Goal: Communication & Community: Answer question/provide support

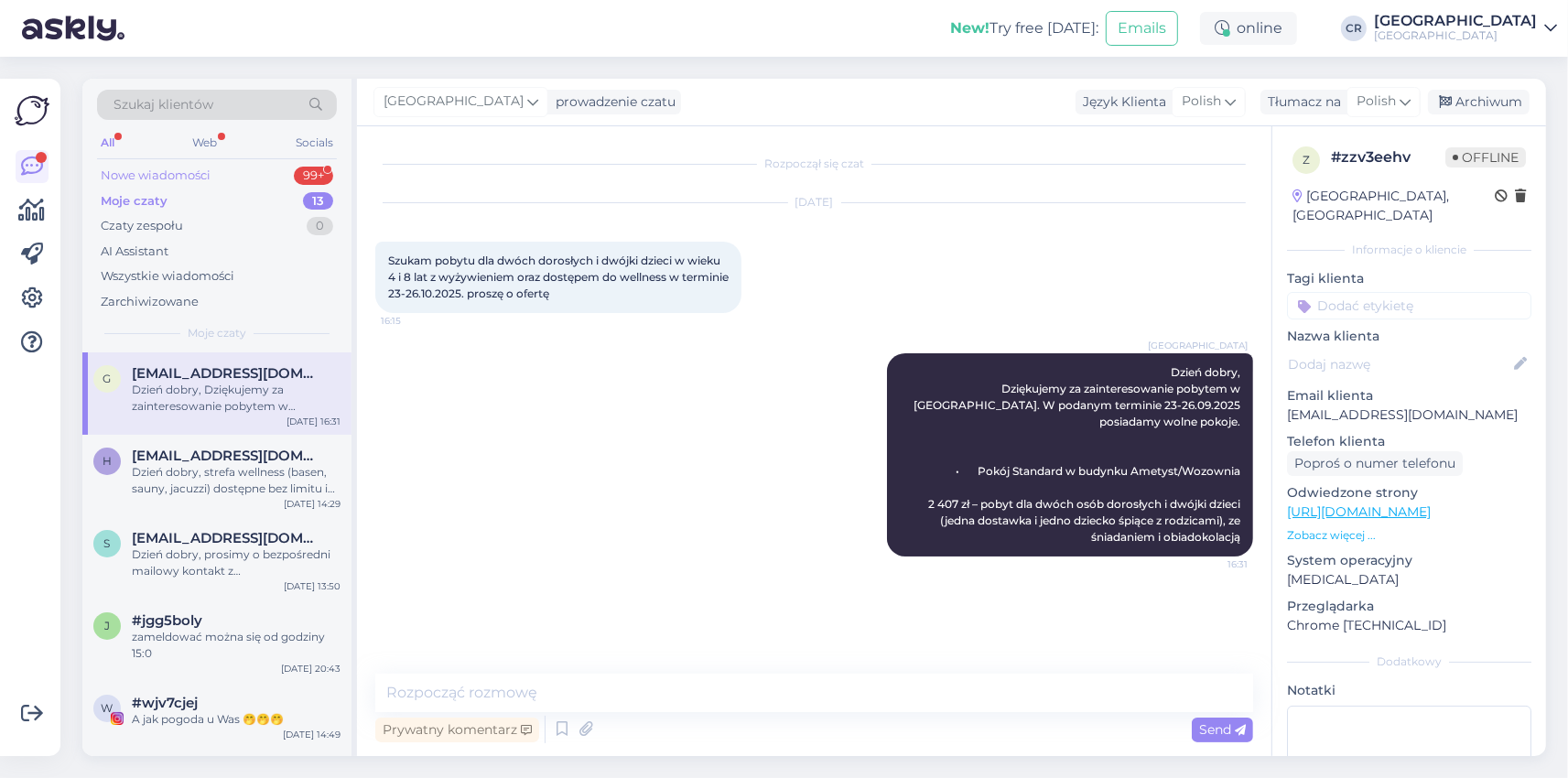
click at [245, 175] on div "Nowe wiadomości 99+" at bounding box center [217, 175] width 240 height 26
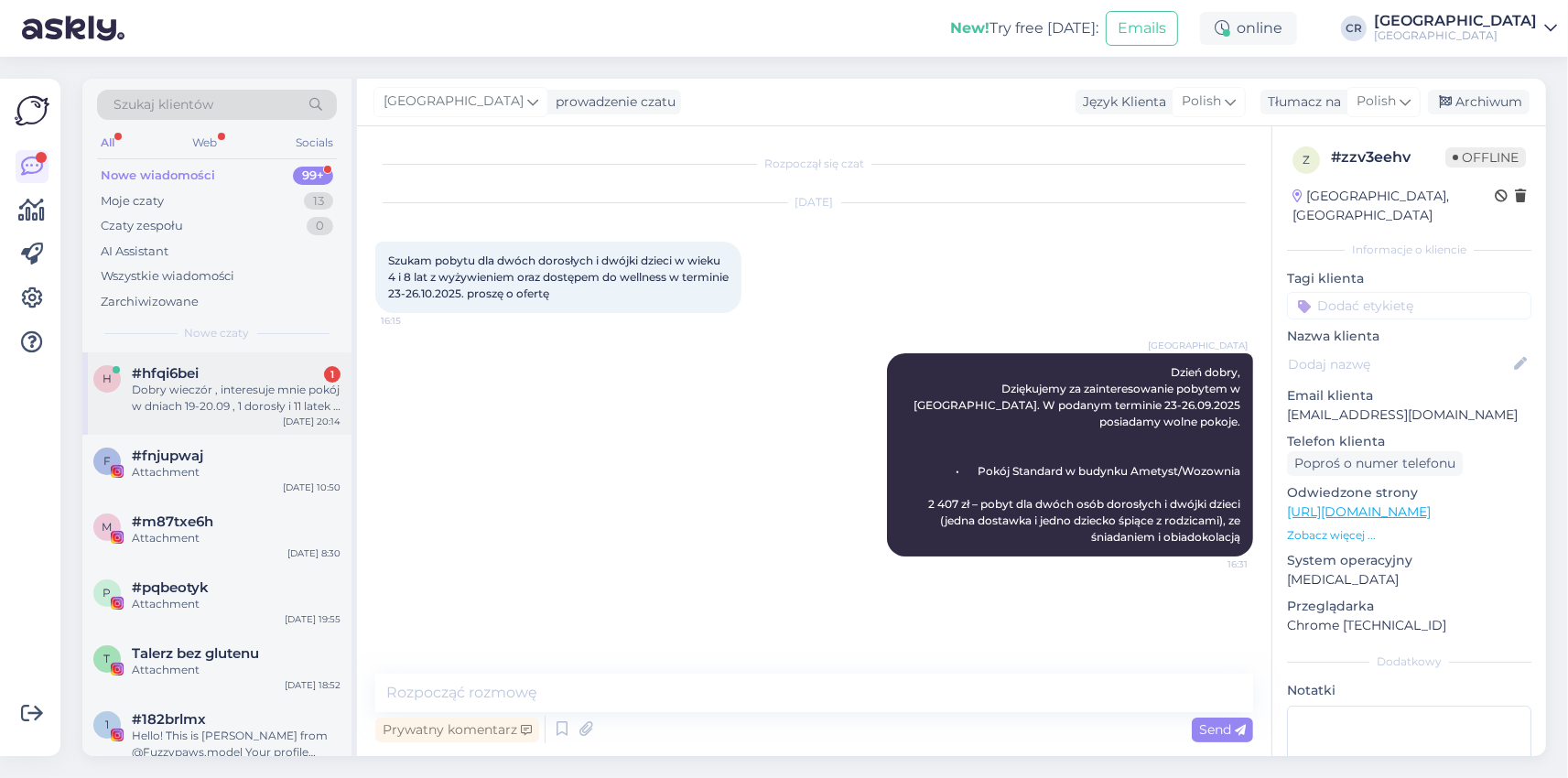
click at [212, 391] on div "Dobry wieczór , interesuje mnie pokój w dniach 19-20.09 , 1 dorosły i 11 latek …" at bounding box center [235, 398] width 209 height 33
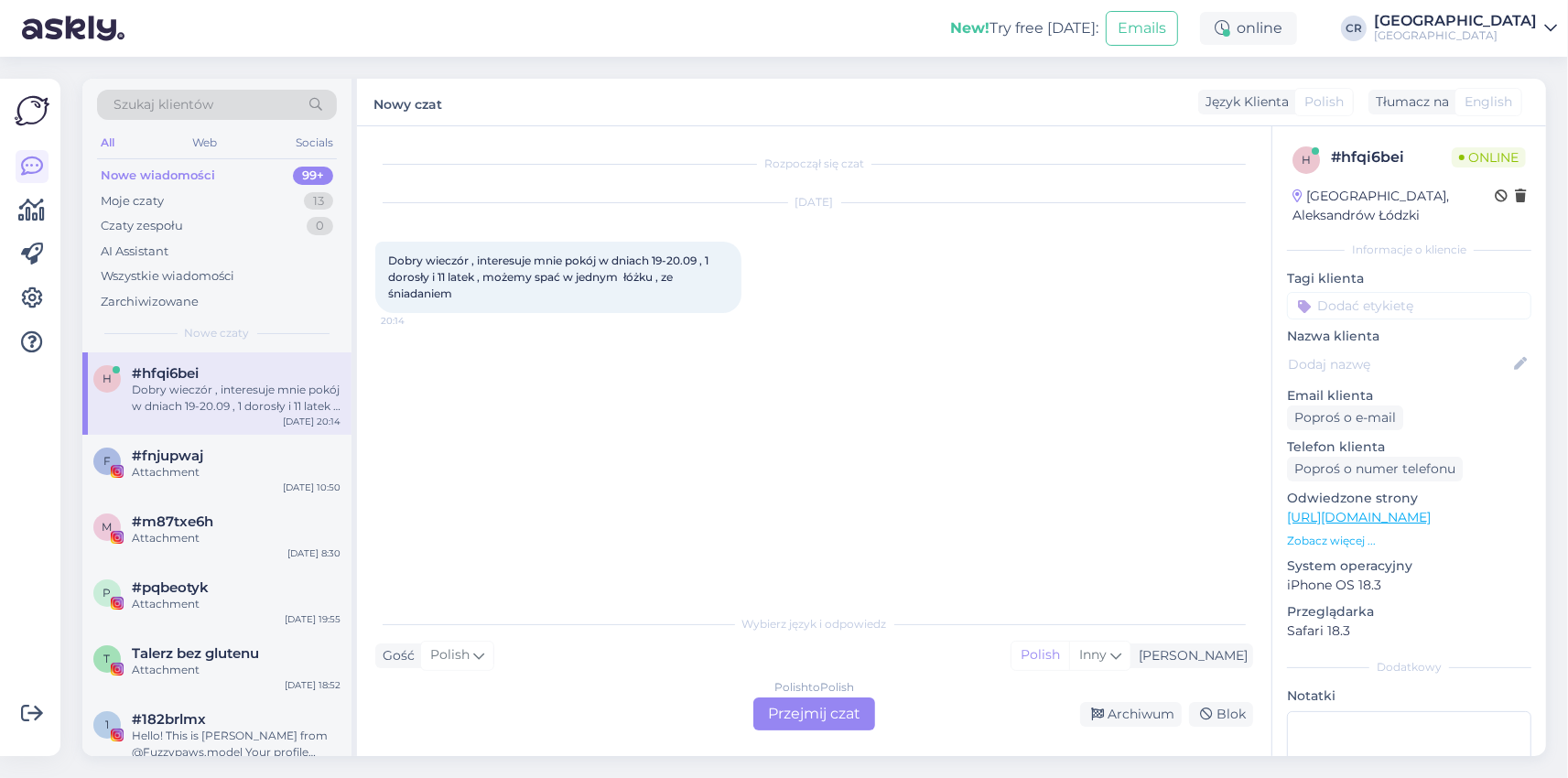
click at [812, 717] on div "Polish to Polish Przejmij czat" at bounding box center [814, 714] width 122 height 33
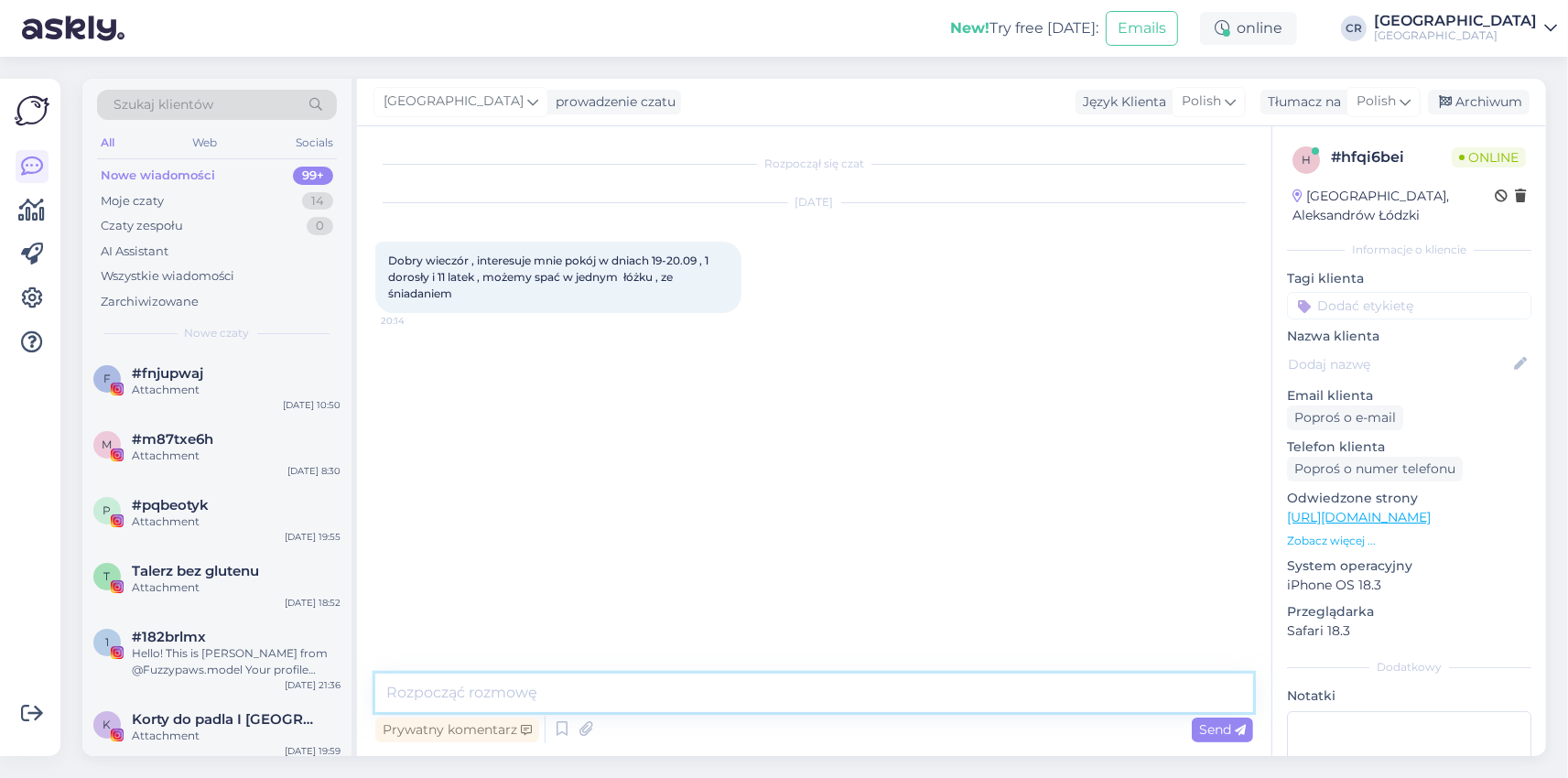
click at [610, 688] on textarea at bounding box center [814, 693] width 878 height 39
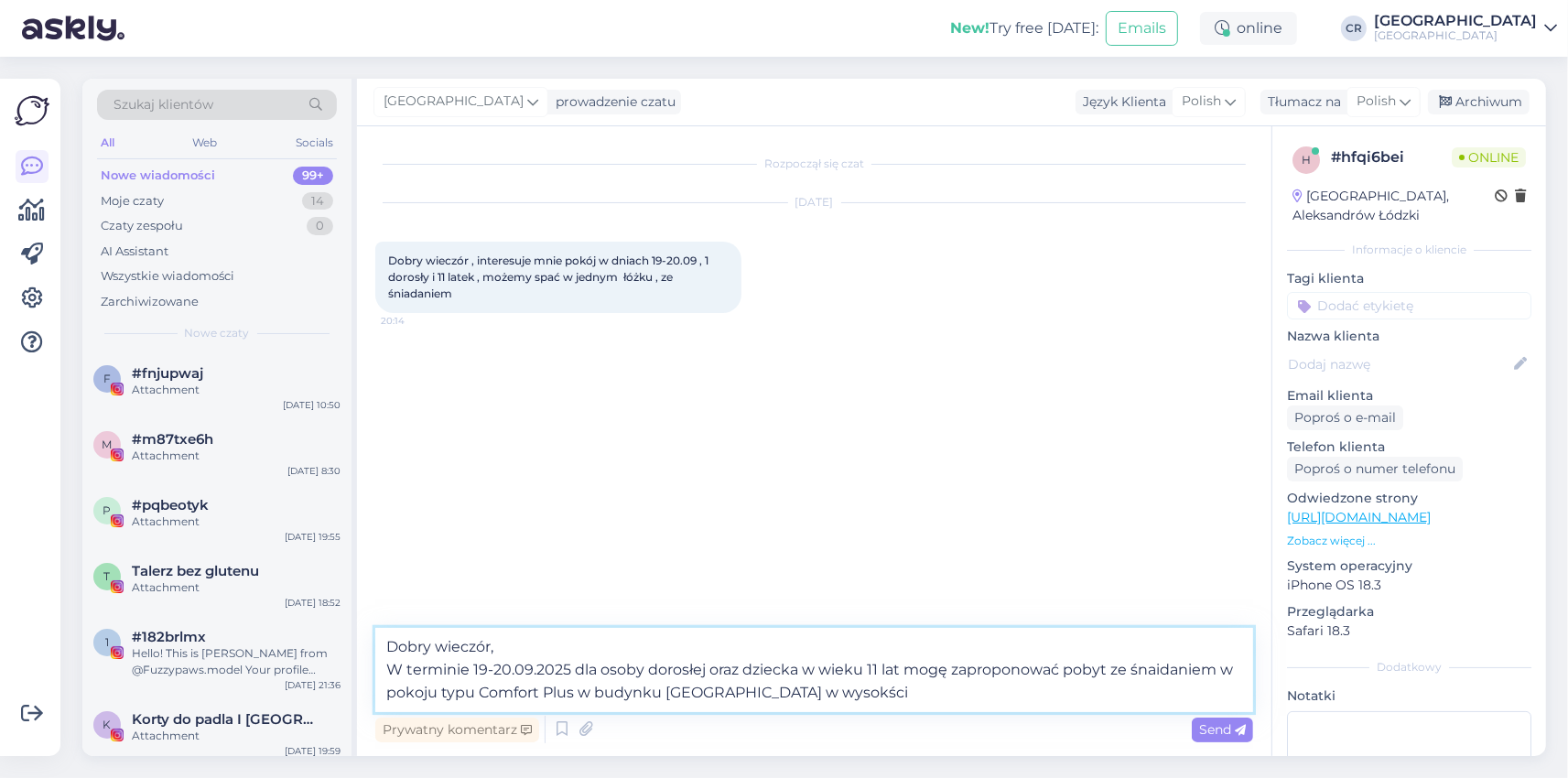
click at [1153, 670] on textarea "Dobry wieczór, W terminie 19-20.09.2025 dla osoby dorosłej oraz dziecka w wieku…" at bounding box center [814, 669] width 878 height 84
click at [1154, 671] on textarea "Dobry wieczór, W terminie 19-20.09.2025 dla osoby dorosłej oraz dziecka w wieku…" at bounding box center [814, 669] width 878 height 84
click at [815, 695] on textarea "Dobry wieczór, W terminie 19-20.09.2025 dla osoby dorosłej oraz dziecka w wieku…" at bounding box center [814, 669] width 878 height 84
click at [863, 690] on textarea "Dobry wieczór, W terminie 19-20.09.2025 dla osoby dorosłej oraz dziecka w wieku…" at bounding box center [814, 669] width 878 height 84
click at [570, 690] on textarea "Dobry wieczór, W terminie 19-20.09.2025 dla osoby dorosłej oraz dziecka w wieku…" at bounding box center [814, 669] width 878 height 84
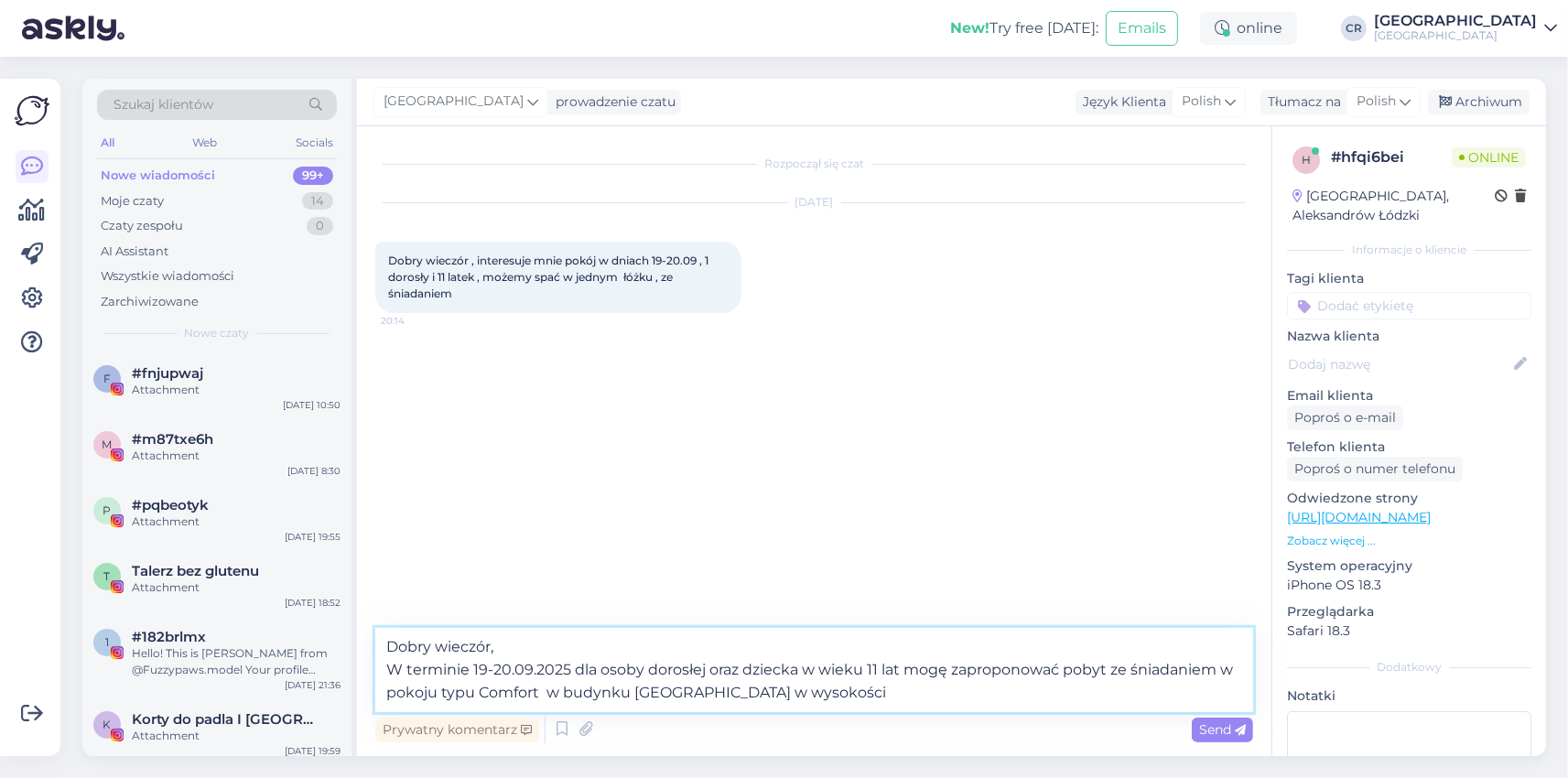
click at [867, 694] on textarea "Dobry wieczór, W terminie 19-20.09.2025 dla osoby dorosłej oraz dziecka w wieku…" at bounding box center [814, 669] width 878 height 84
type textarea "Dobry wieczór, W terminie 19-20.09.2025 dla osoby dorosłej oraz dziecka w wieku…"
click at [1209, 728] on span "Send" at bounding box center [1221, 729] width 46 height 16
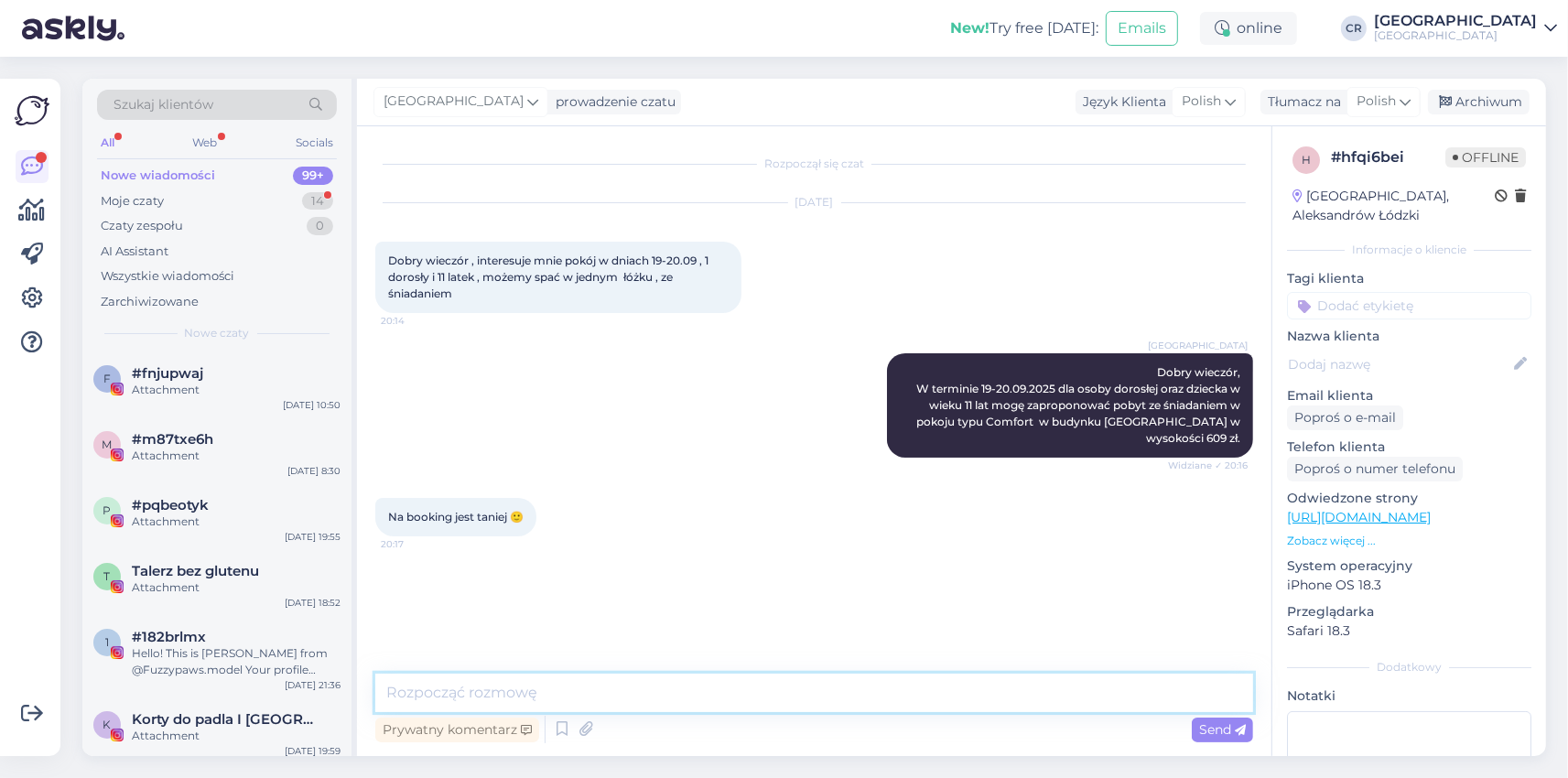
click at [532, 692] on textarea at bounding box center [814, 693] width 878 height 39
drag, startPoint x: 448, startPoint y: 691, endPoint x: 371, endPoint y: 700, distance: 77.5
click at [375, 700] on textarea "Prosimy rezerwować na booking :)" at bounding box center [814, 693] width 878 height 39
click at [617, 692] on textarea "Proszę rezerwować na booking :)" at bounding box center [814, 693] width 878 height 39
click at [796, 695] on textarea "Proszę rezerwować na booking w takim wypadku :)" at bounding box center [814, 693] width 878 height 39
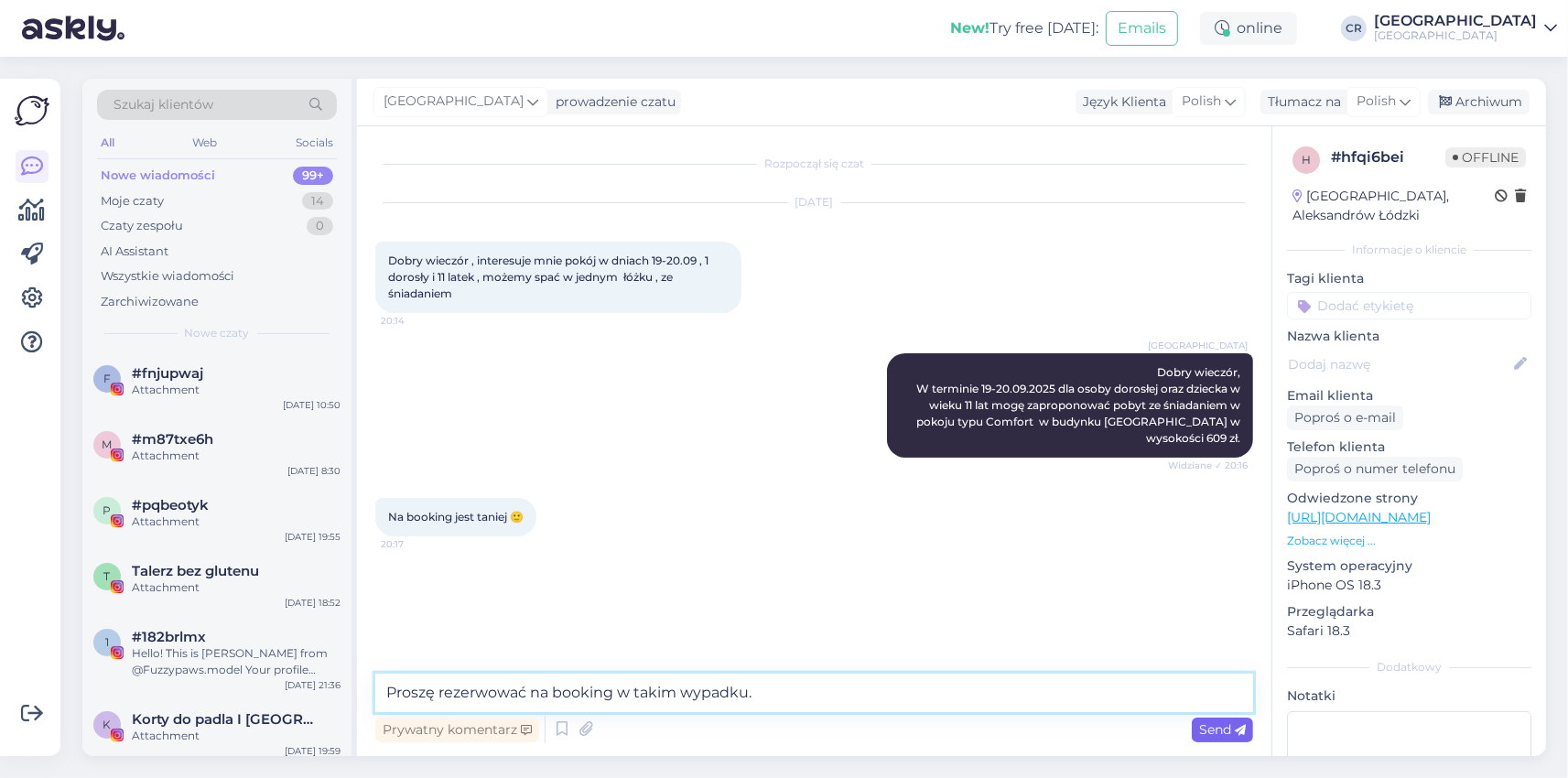
type textarea "Proszę rezerwować na booking w takim wypadku."
click at [1214, 731] on span "Send" at bounding box center [1221, 729] width 46 height 16
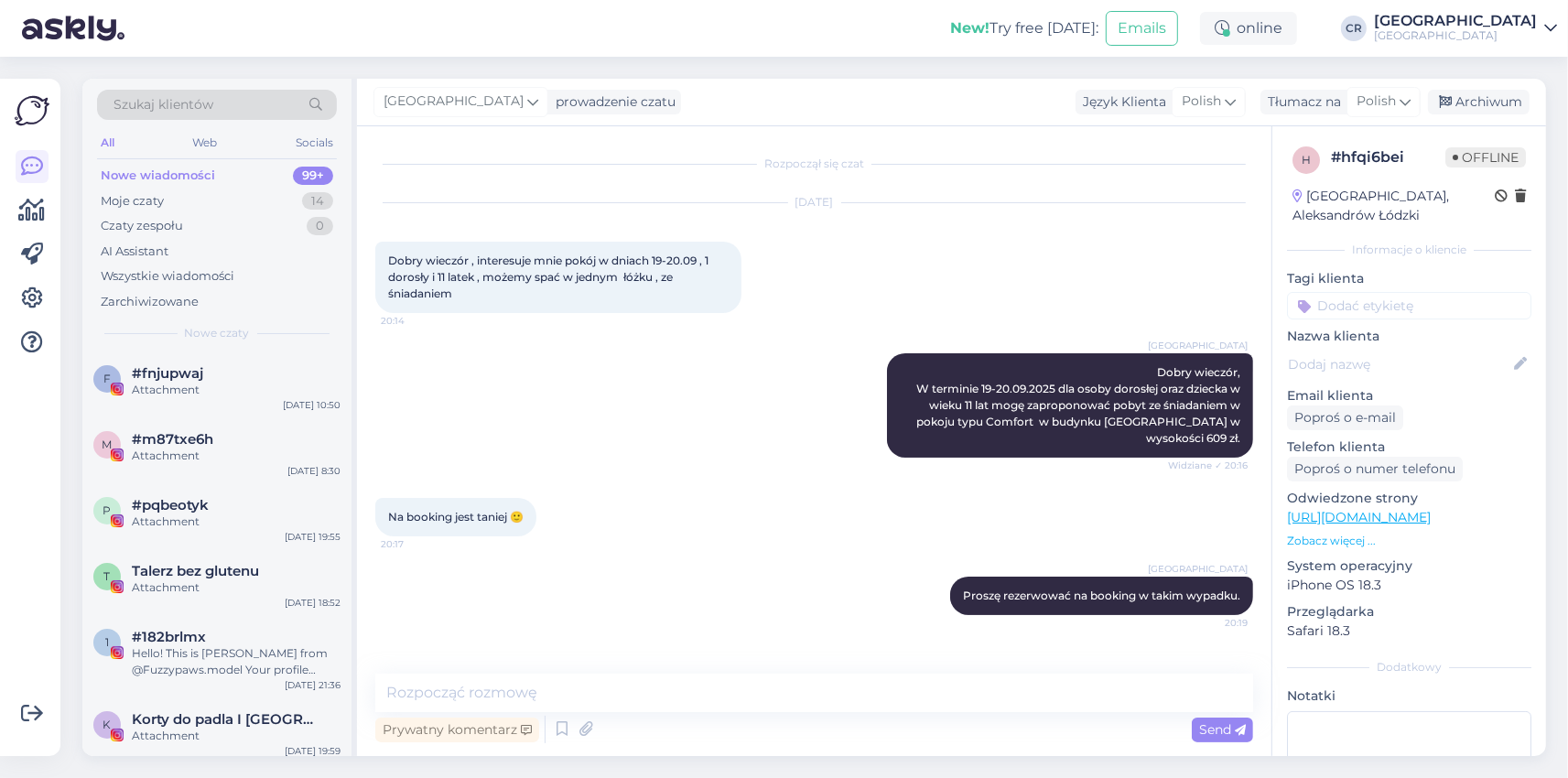
click at [753, 610] on div "[GEOGRAPHIC_DATA] Proszę rezerwować na booking w takim wypadku. 20:19" at bounding box center [814, 596] width 878 height 78
